Goal: Information Seeking & Learning: Learn about a topic

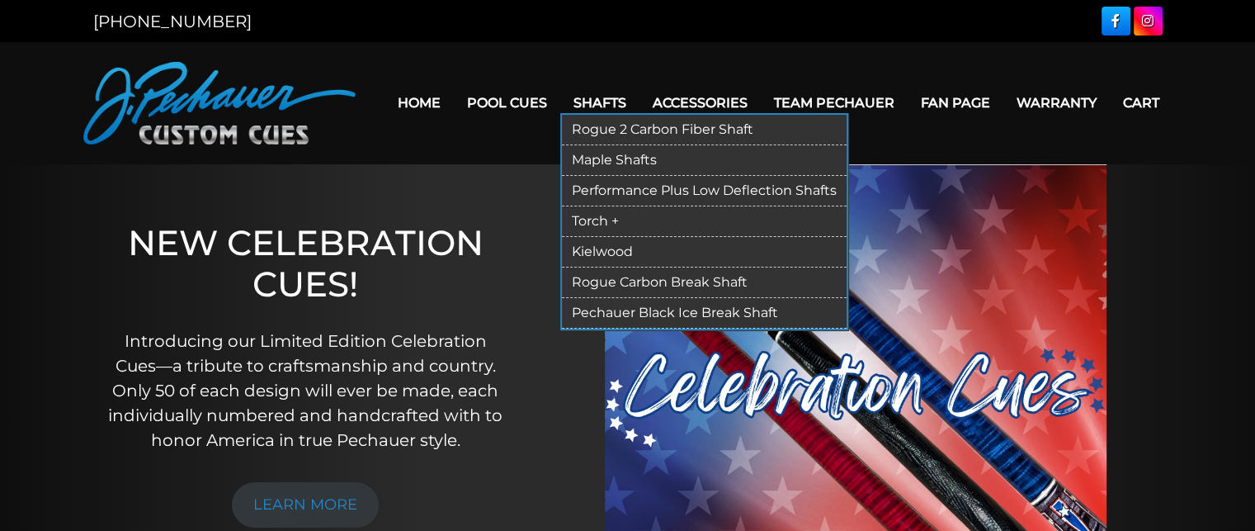
click at [598, 125] on link "Rogue 2 Carbon Fiber Shaft" at bounding box center [704, 130] width 285 height 31
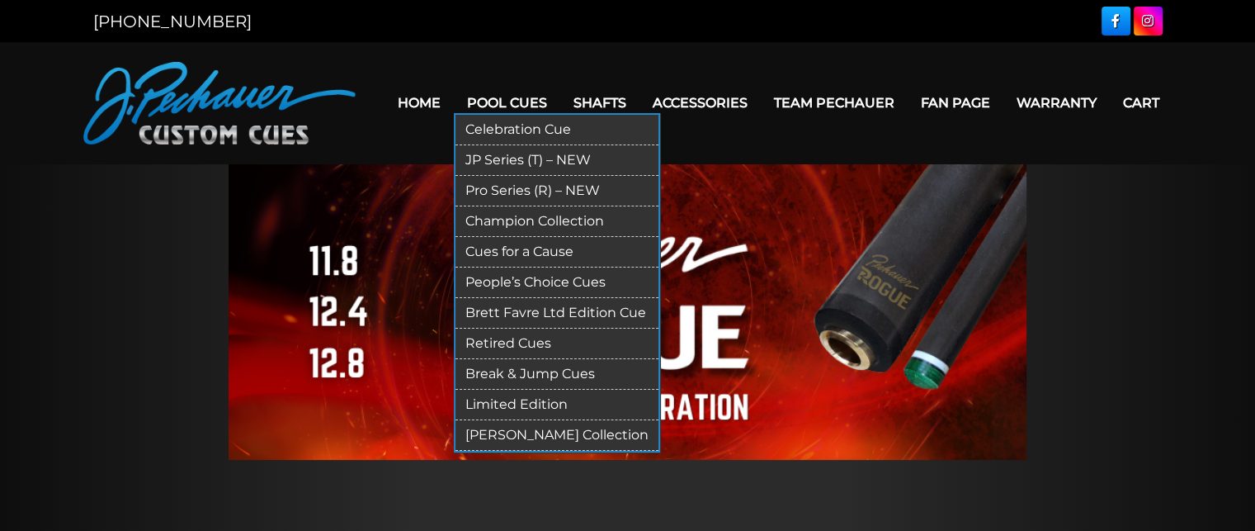
click at [510, 183] on link "Pro Series (R) – NEW" at bounding box center [557, 191] width 203 height 31
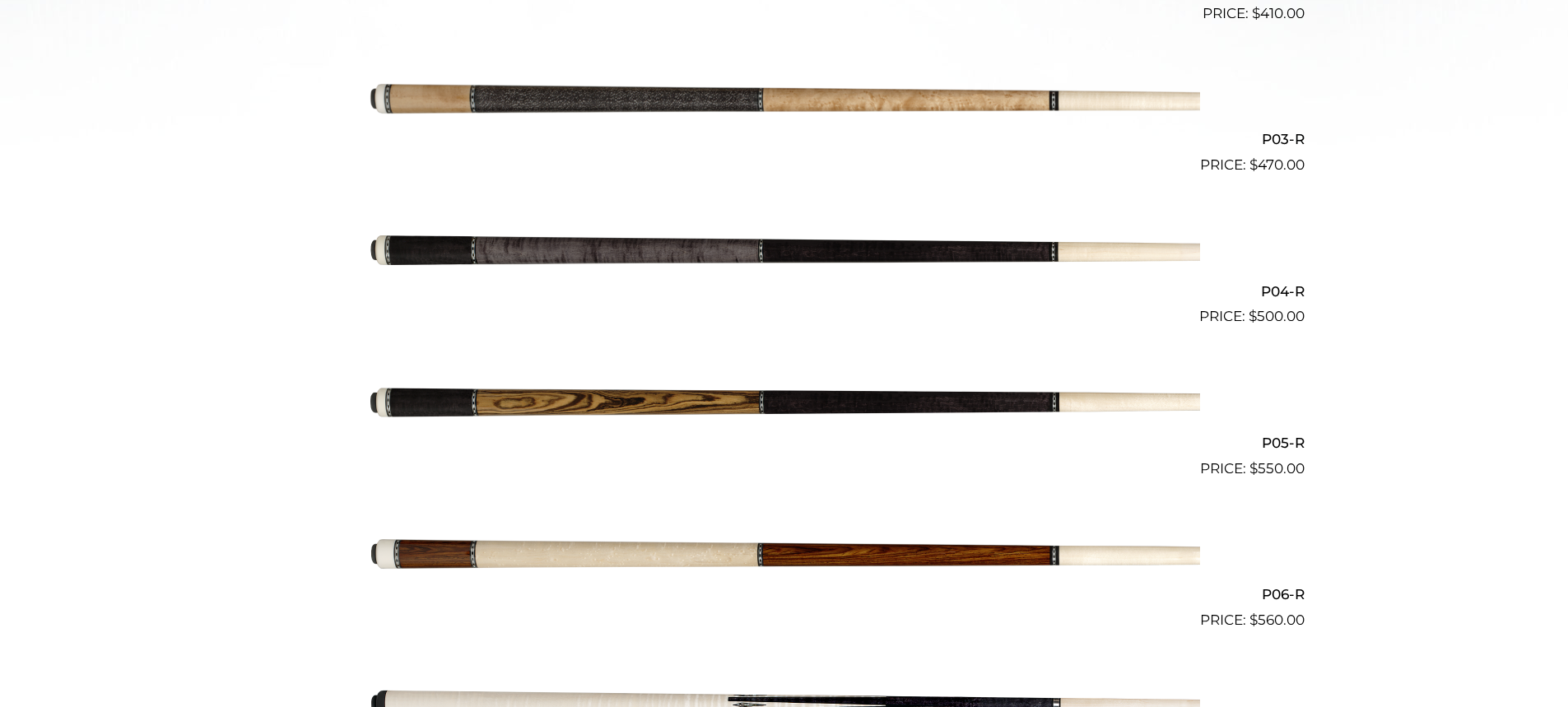
scroll to position [802, 0]
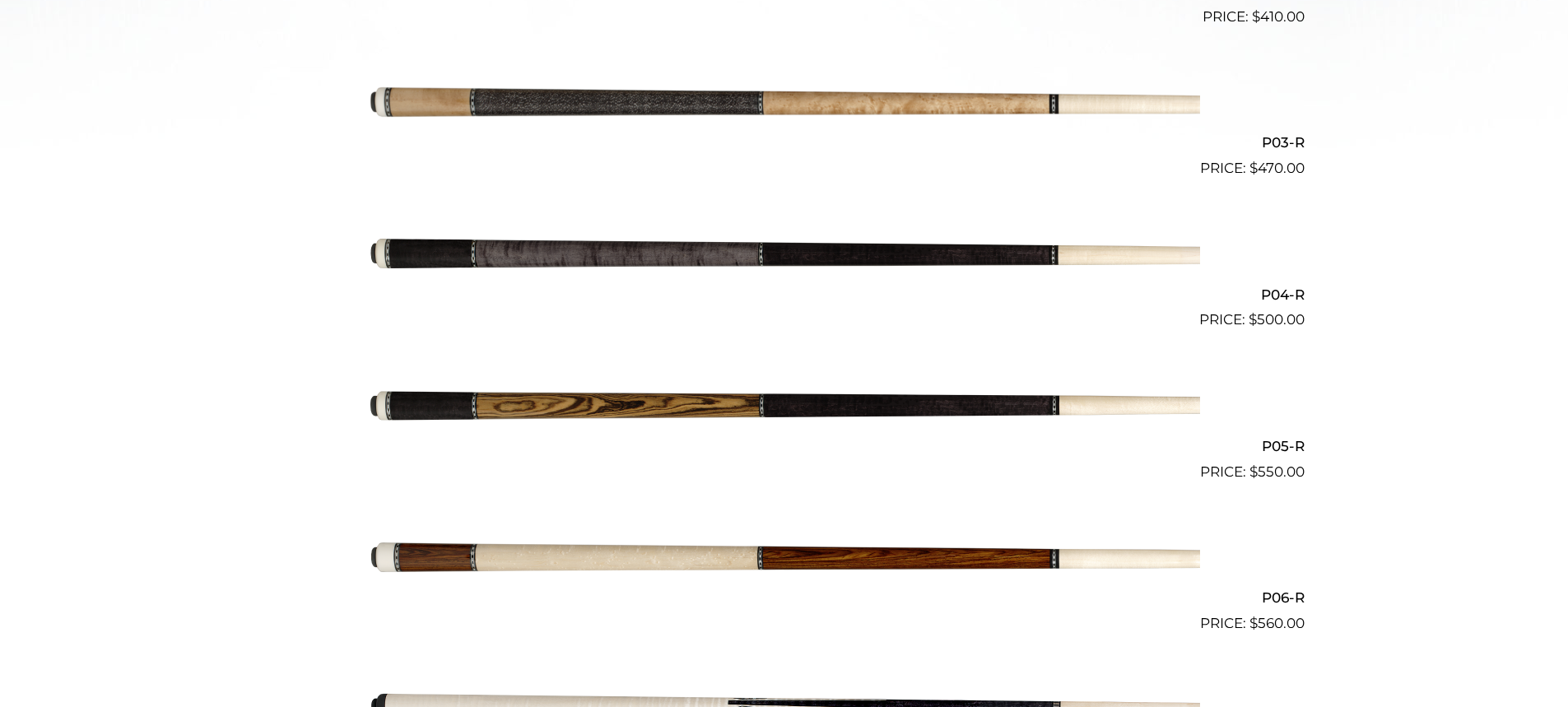
click at [837, 253] on img at bounding box center [785, 255] width 832 height 139
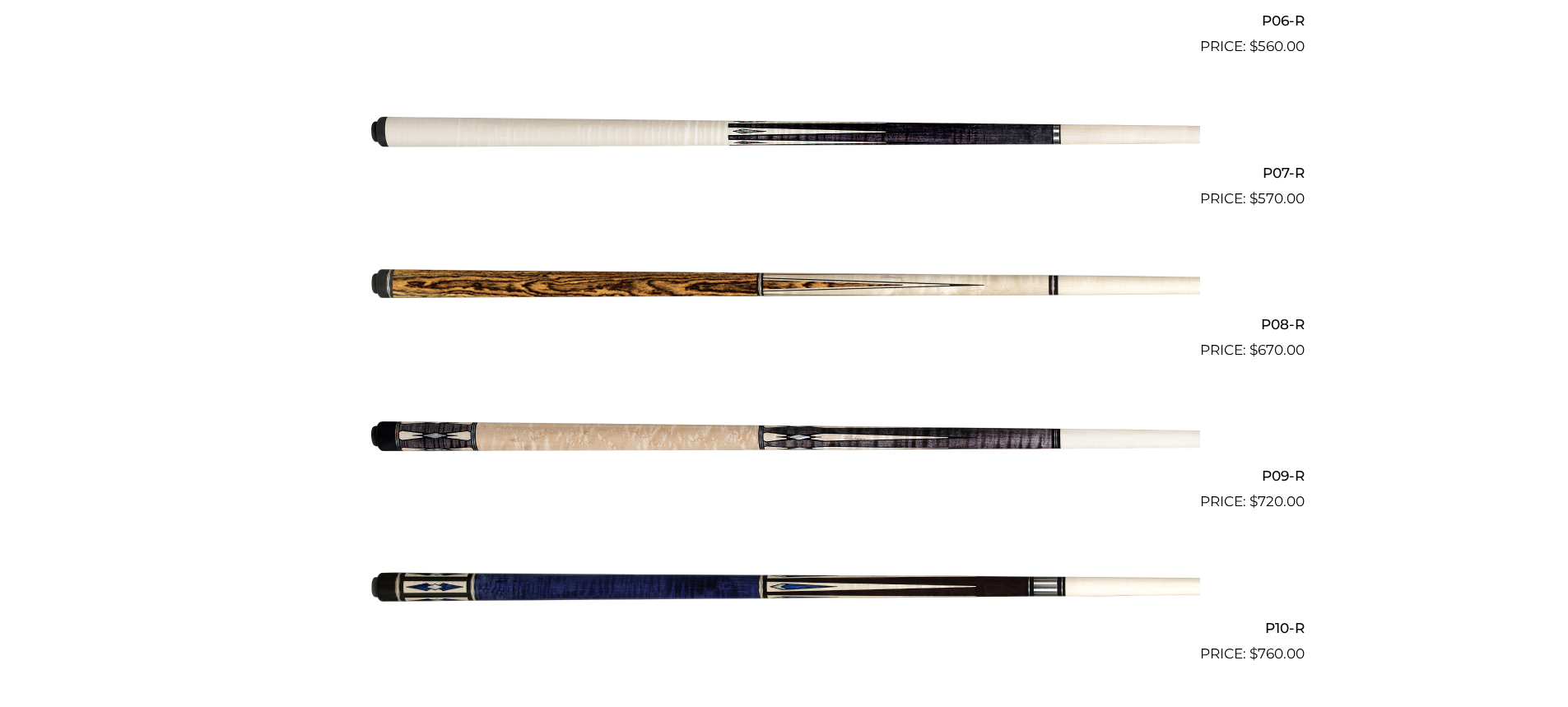
scroll to position [1393, 0]
